Goal: Navigation & Orientation: Find specific page/section

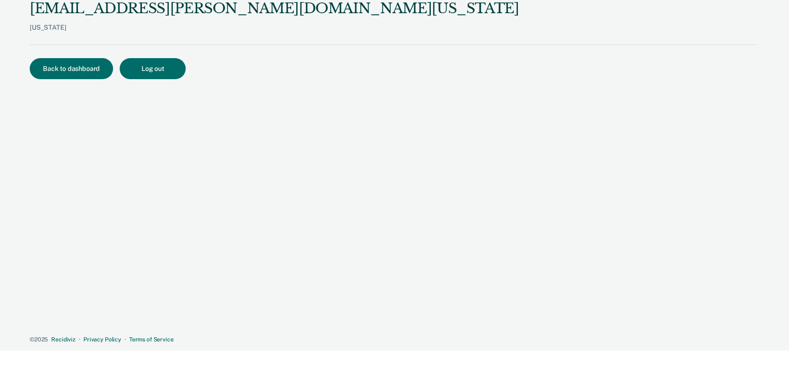
click at [41, 26] on div "[US_STATE]" at bounding box center [274, 34] width 489 height 21
click at [66, 69] on button "Back to dashboard" at bounding box center [71, 68] width 83 height 21
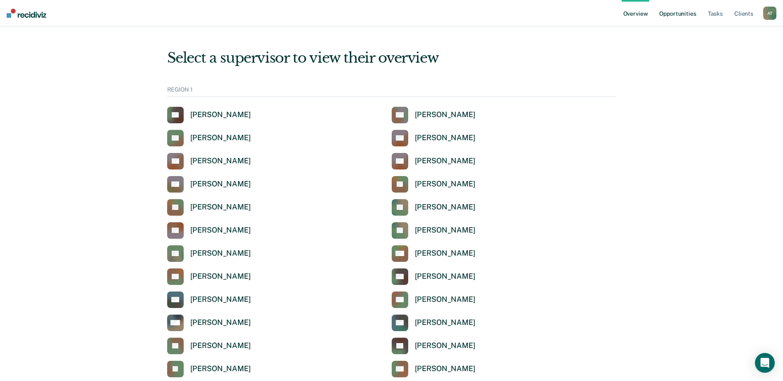
click at [665, 14] on link "Opportunities" at bounding box center [677, 13] width 40 height 26
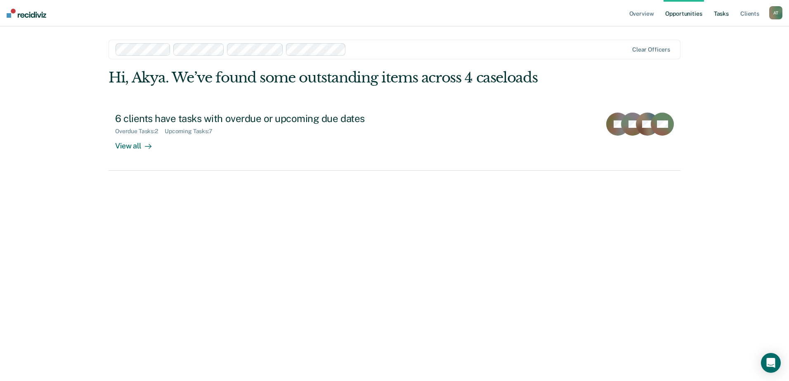
click at [724, 16] on link "Tasks" at bounding box center [721, 13] width 18 height 26
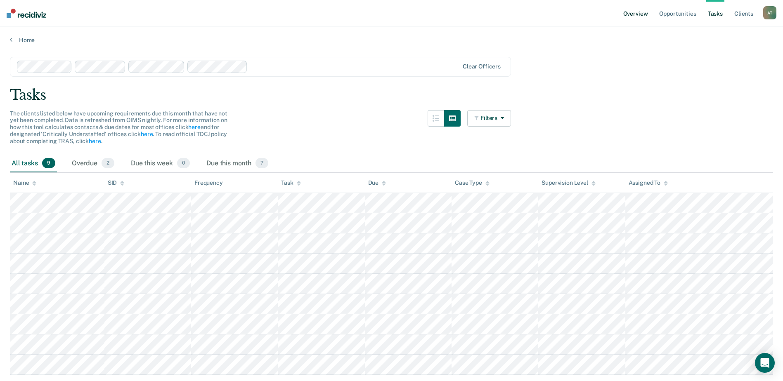
click at [640, 14] on link "Overview" at bounding box center [636, 13] width 28 height 26
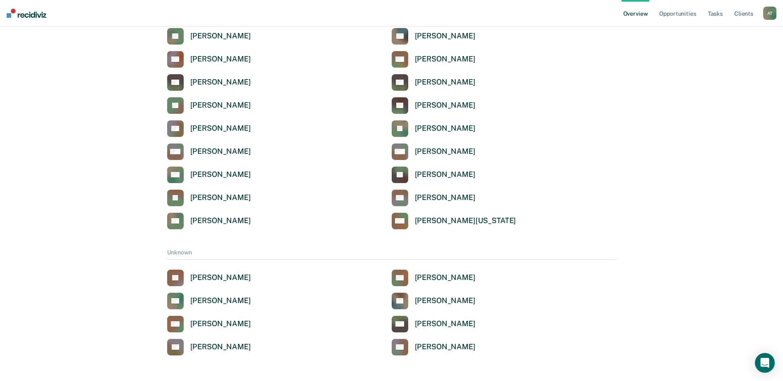
scroll to position [2849, 0]
click at [771, 15] on div "A T" at bounding box center [769, 13] width 13 height 13
click at [711, 12] on link "Tasks" at bounding box center [715, 13] width 18 height 26
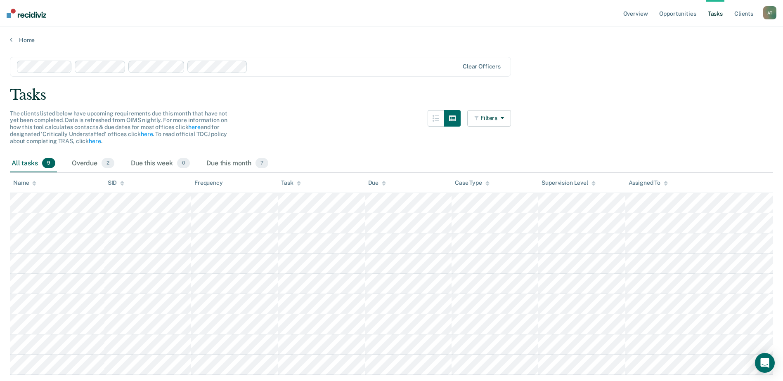
click at [35, 12] on img at bounding box center [27, 13] width 40 height 9
